Goal: Task Accomplishment & Management: Manage account settings

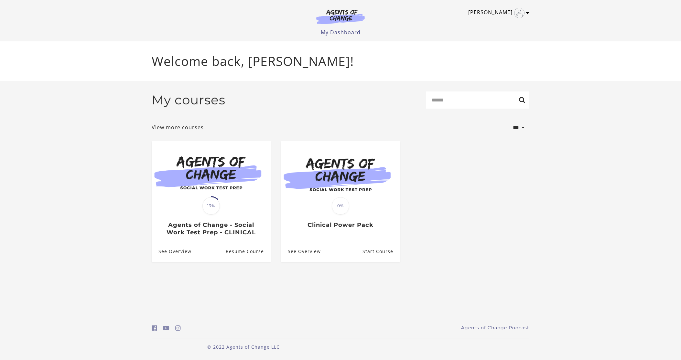
click at [528, 12] on icon "Toggle menu" at bounding box center [527, 12] width 3 height 5
click at [506, 44] on link "Sign Out" at bounding box center [502, 45] width 57 height 11
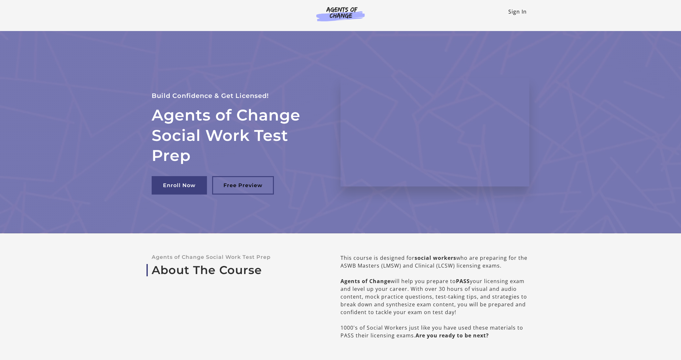
click at [518, 11] on link "Sign In" at bounding box center [517, 11] width 18 height 7
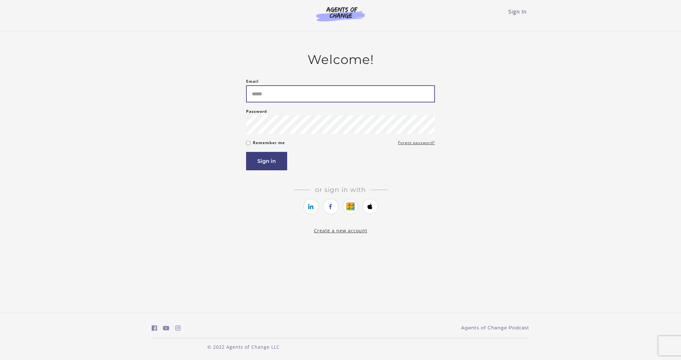
click at [269, 94] on input "Email" at bounding box center [340, 93] width 189 height 17
type input "**********"
click at [271, 163] on button "Sign in" at bounding box center [266, 161] width 41 height 18
